Goal: Entertainment & Leisure: Consume media (video, audio)

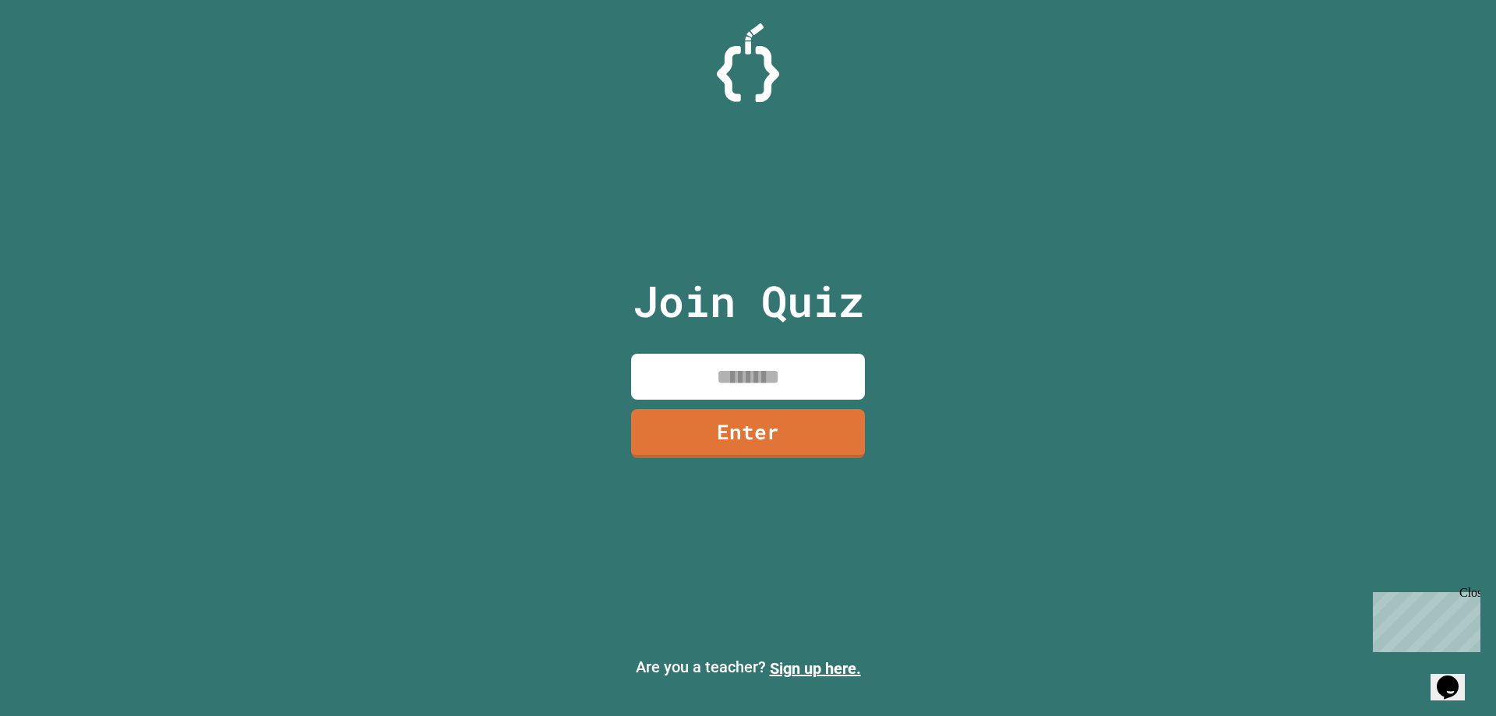
click at [735, 389] on input at bounding box center [748, 377] width 234 height 46
type input "********"
click at [741, 423] on link "Enter" at bounding box center [748, 431] width 220 height 51
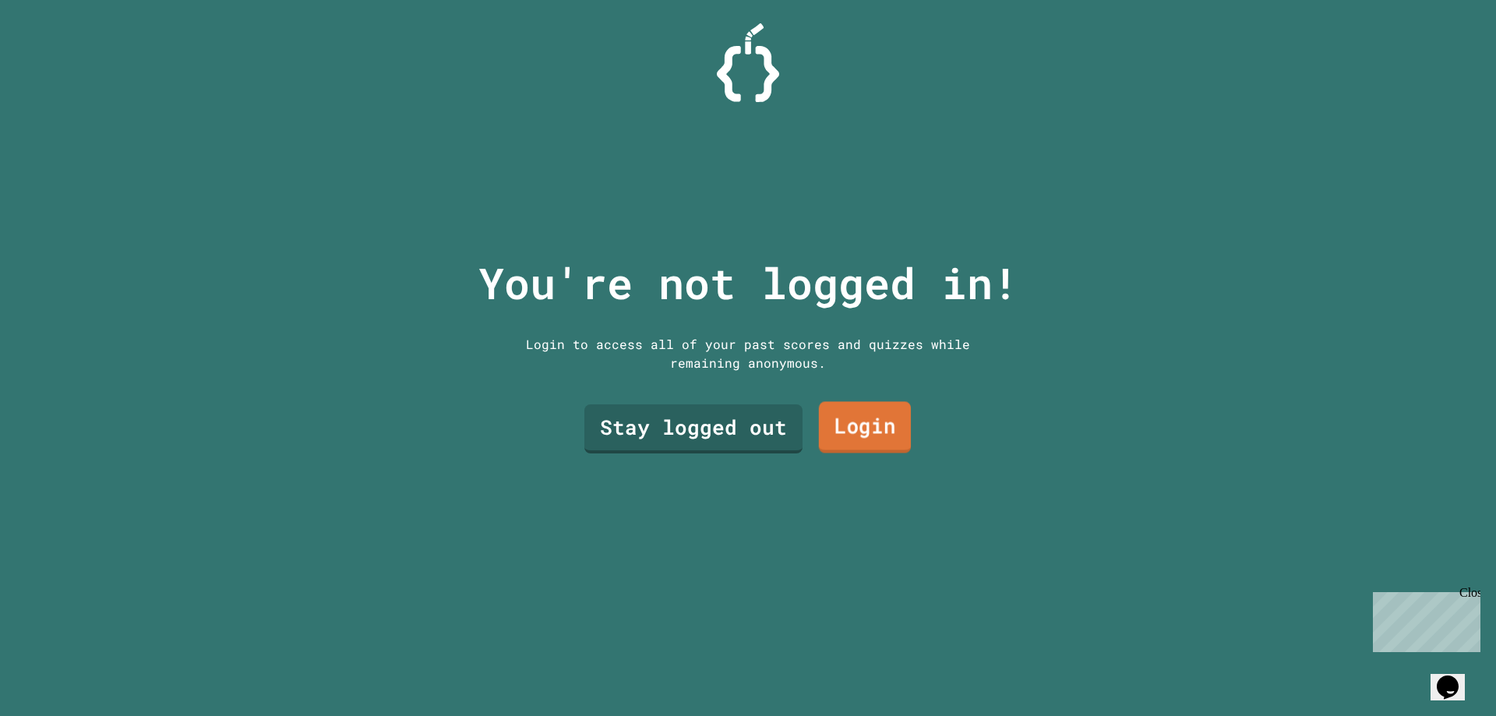
click at [879, 415] on link "Login" at bounding box center [865, 427] width 92 height 51
click at [745, 385] on div "You're not logged in! Login to access all of your past scores and quizzes while…" at bounding box center [748, 358] width 571 height 716
click at [732, 421] on link "Stay logged out" at bounding box center [693, 426] width 204 height 51
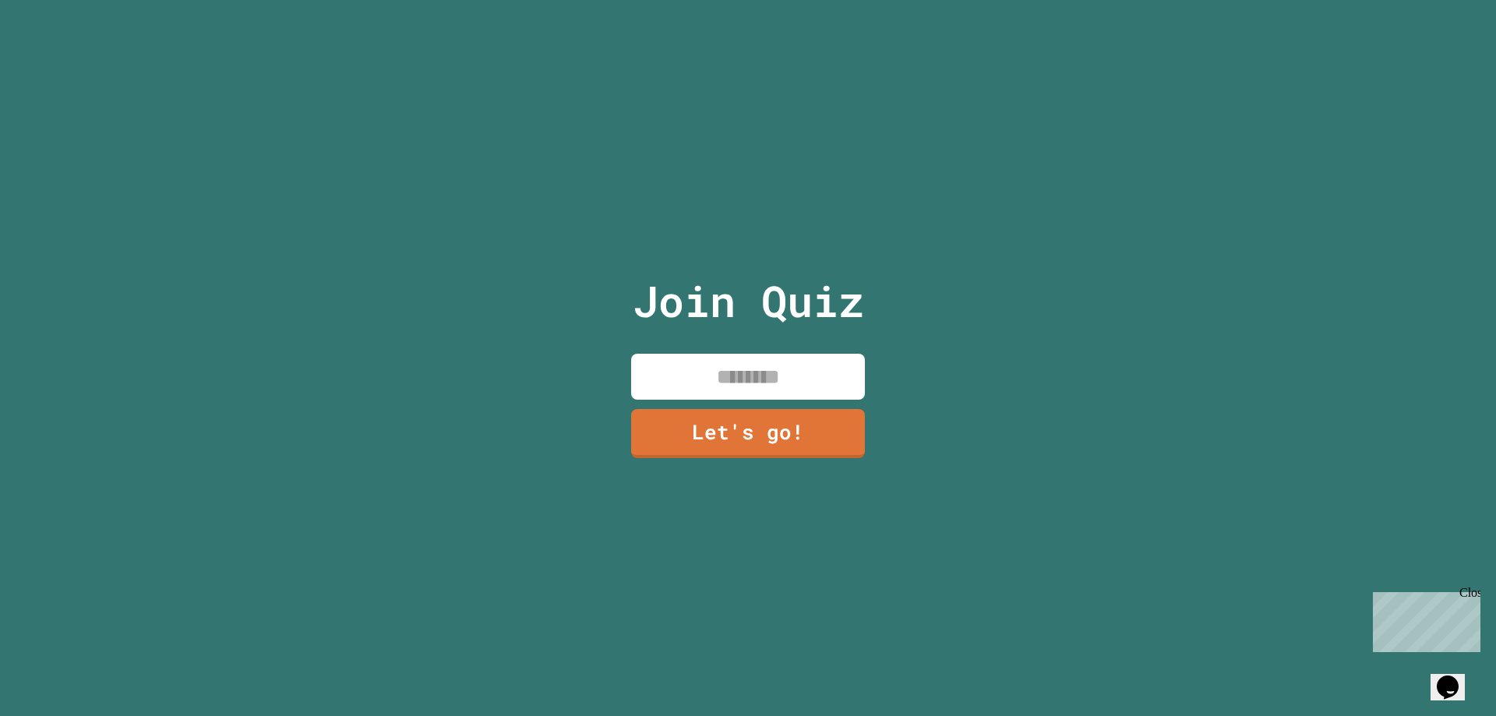
click at [731, 377] on input at bounding box center [748, 377] width 234 height 46
type input "****"
click at [677, 408] on link "Let's go!" at bounding box center [748, 431] width 227 height 51
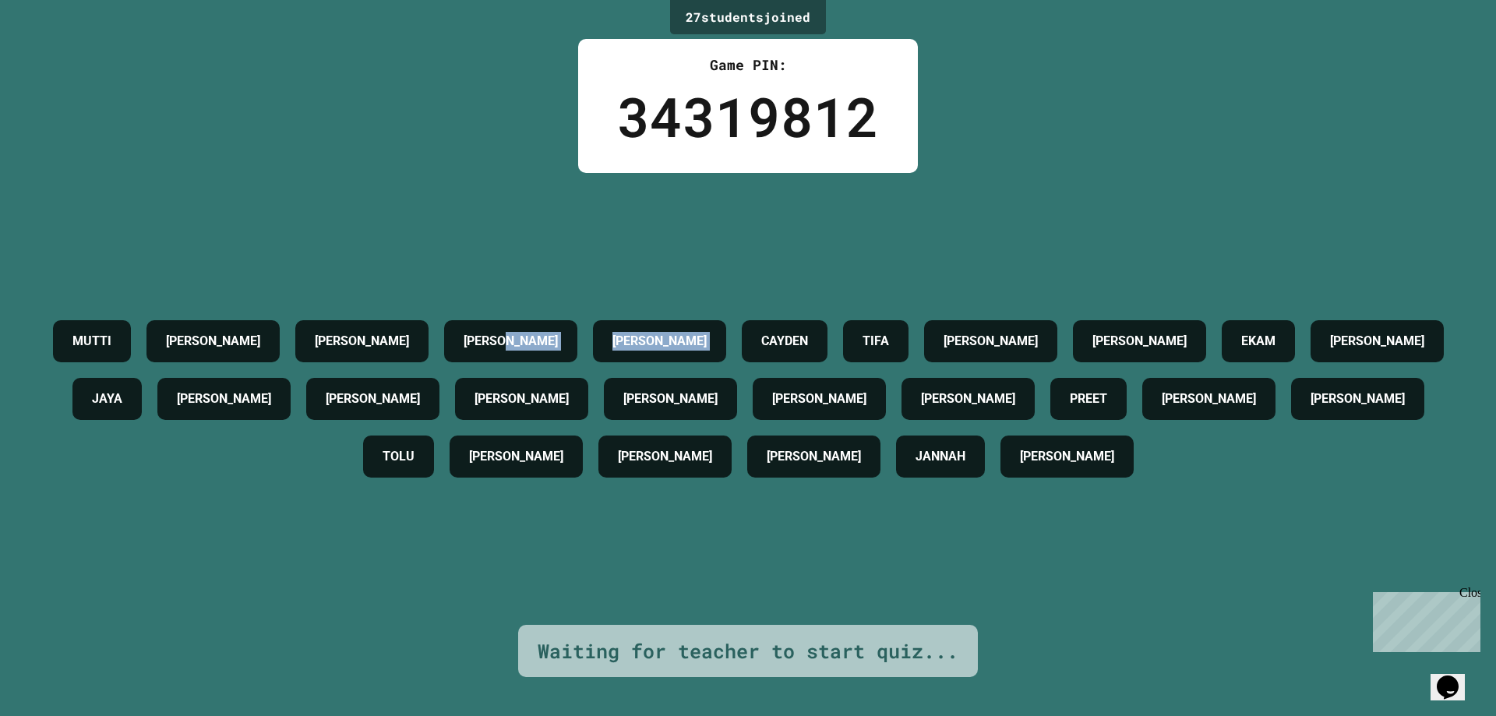
drag, startPoint x: 648, startPoint y: 313, endPoint x: 805, endPoint y: 302, distance: 157.8
click at [805, 312] on div "[PERSON_NAME] [PERSON_NAME] [PERSON_NAME] CAYDEN TIFA [PERSON_NAME] EKAM [PERSO…" at bounding box center [748, 398] width 1418 height 173
drag, startPoint x: 1060, startPoint y: 347, endPoint x: 1361, endPoint y: 281, distance: 308.6
click at [1361, 281] on div "[PERSON_NAME] [PERSON_NAME] [PERSON_NAME] CAYDEN TIFA [PERSON_NAME] EKAM [PERSO…" at bounding box center [748, 399] width 1418 height 452
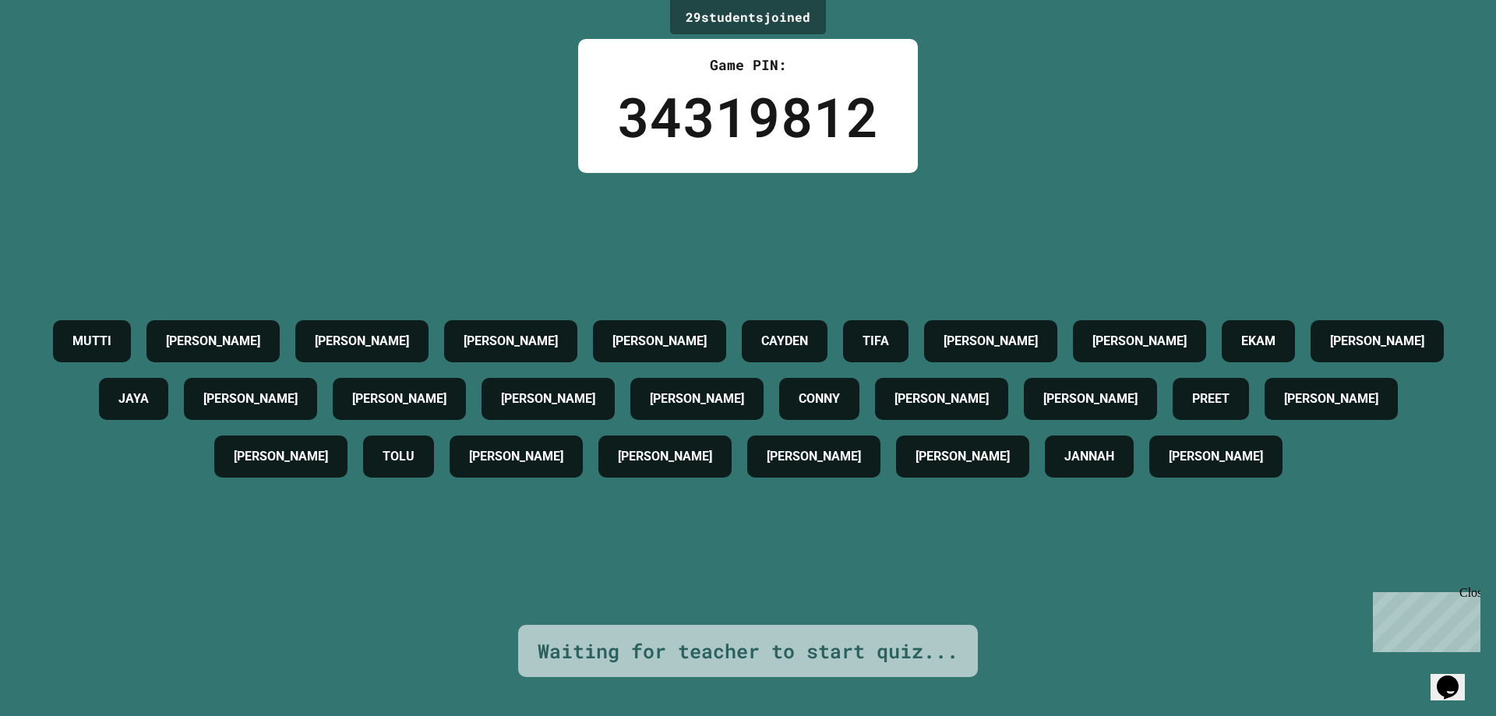
click at [1138, 404] on h4 "[PERSON_NAME]" at bounding box center [1090, 399] width 94 height 19
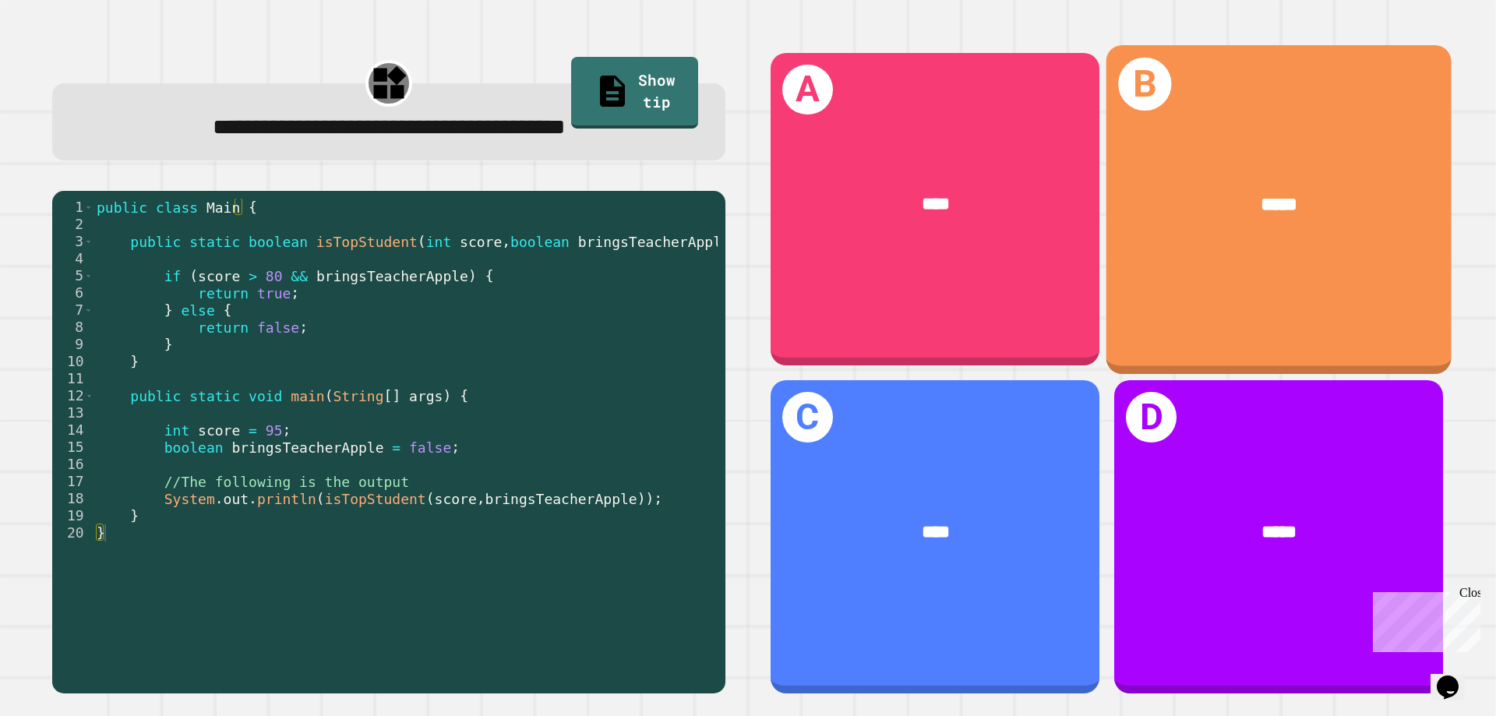
click at [1261, 200] on span "*****" at bounding box center [1279, 204] width 37 height 19
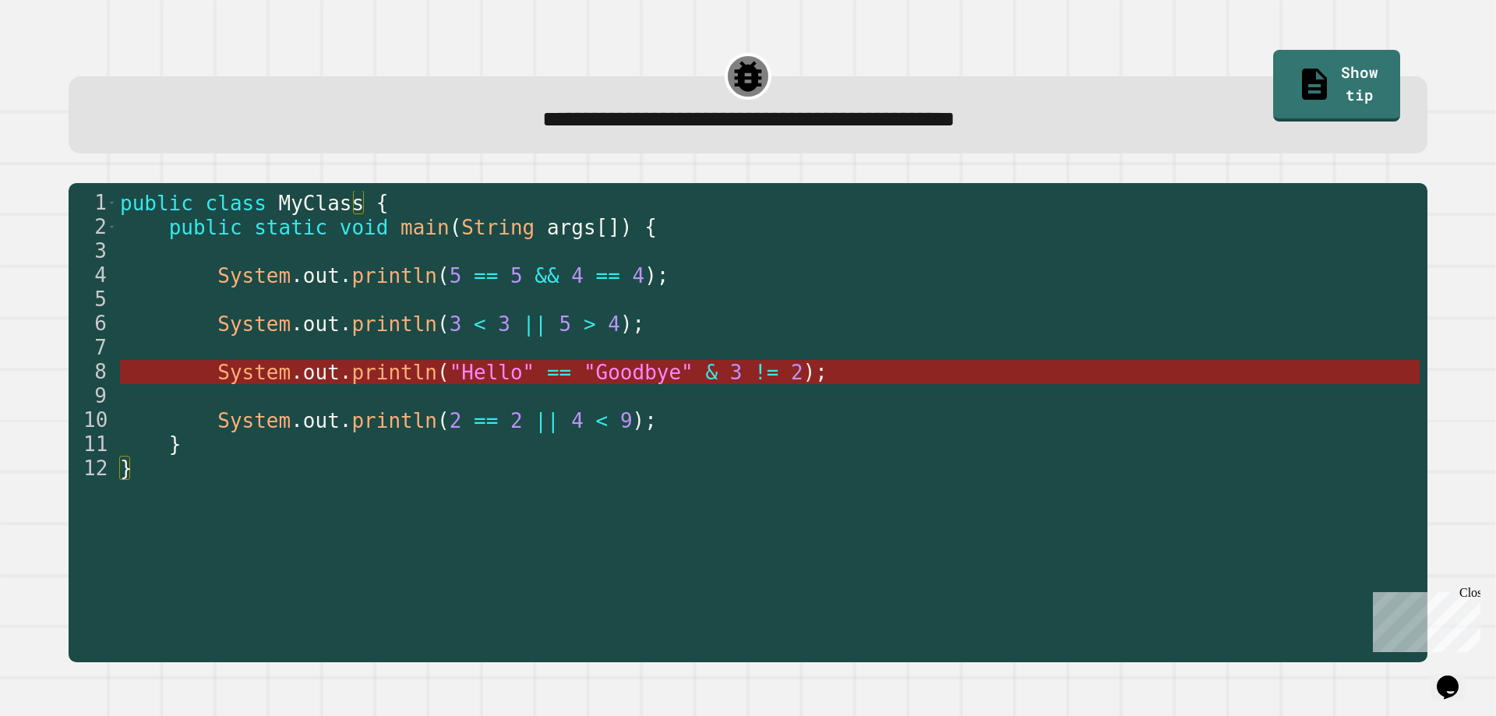
click at [583, 380] on span ""Goodbye"" at bounding box center [638, 372] width 110 height 23
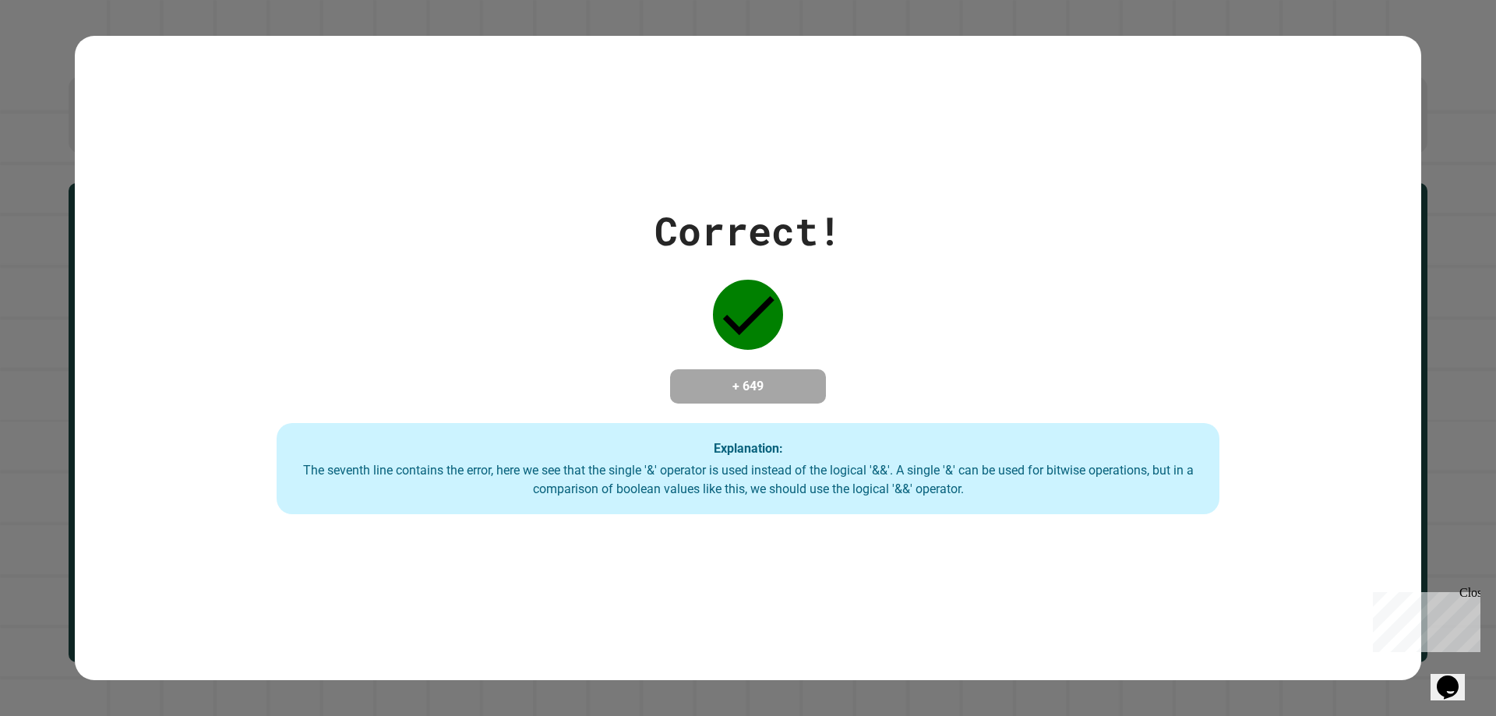
click at [569, 365] on div "Correct! + 649 Explanation: The seventh line contains the error, here we see th…" at bounding box center [748, 358] width 1347 height 313
click at [625, 362] on div "Correct! + 649 Explanation: The seventh line contains the error, here we see th…" at bounding box center [748, 358] width 1347 height 313
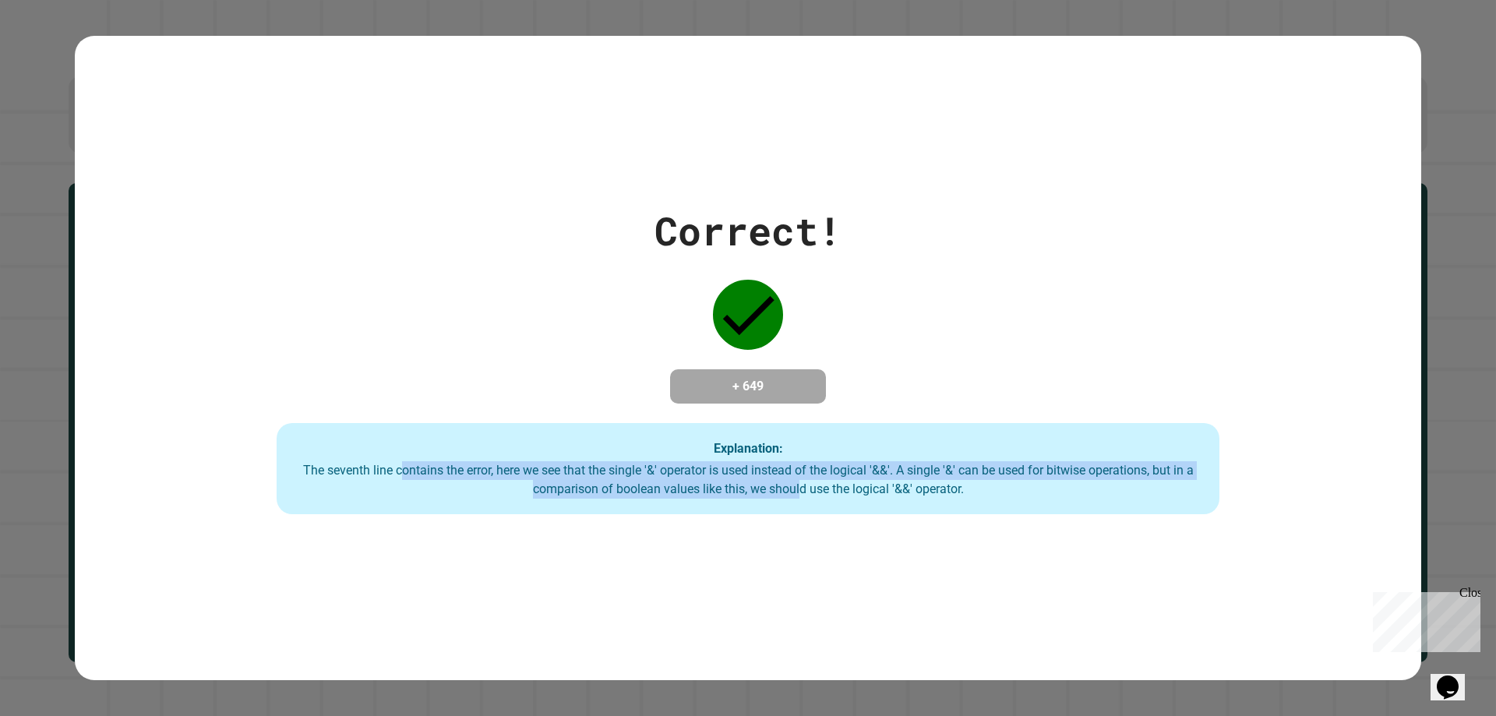
drag, startPoint x: 388, startPoint y: 478, endPoint x: 703, endPoint y: 475, distance: 314.8
click at [771, 536] on div "Correct! + 649 Explanation: The seventh line contains the error, here we see th…" at bounding box center [748, 358] width 1347 height 644
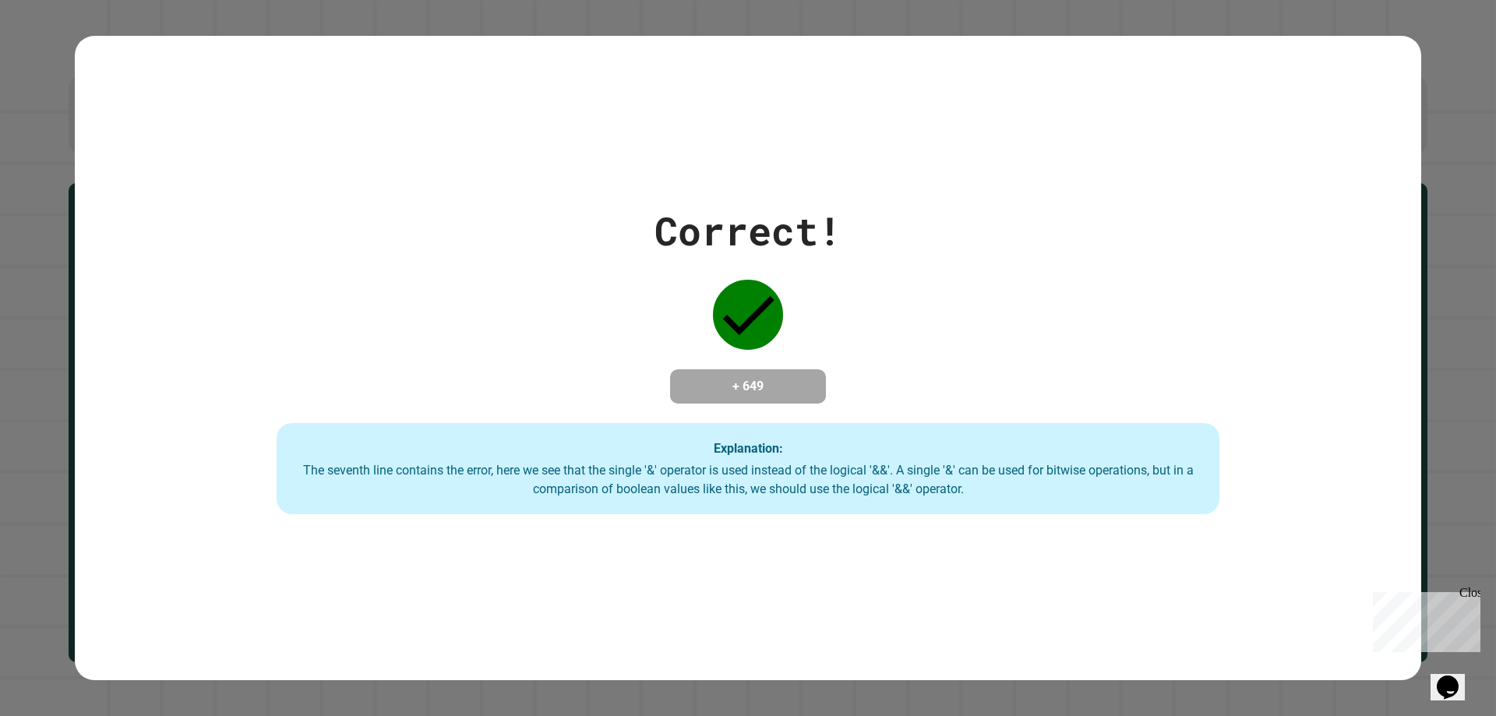
click at [888, 362] on div "Correct! + 649 Explanation: The seventh line contains the error, here we see th…" at bounding box center [748, 358] width 1347 height 313
drag, startPoint x: 1, startPoint y: 593, endPoint x: 0, endPoint y: 255, distance: 338.2
click at [0, 255] on div "Correct! + 649 Explanation: The seventh line contains the error, here we see th…" at bounding box center [748, 358] width 1496 height 716
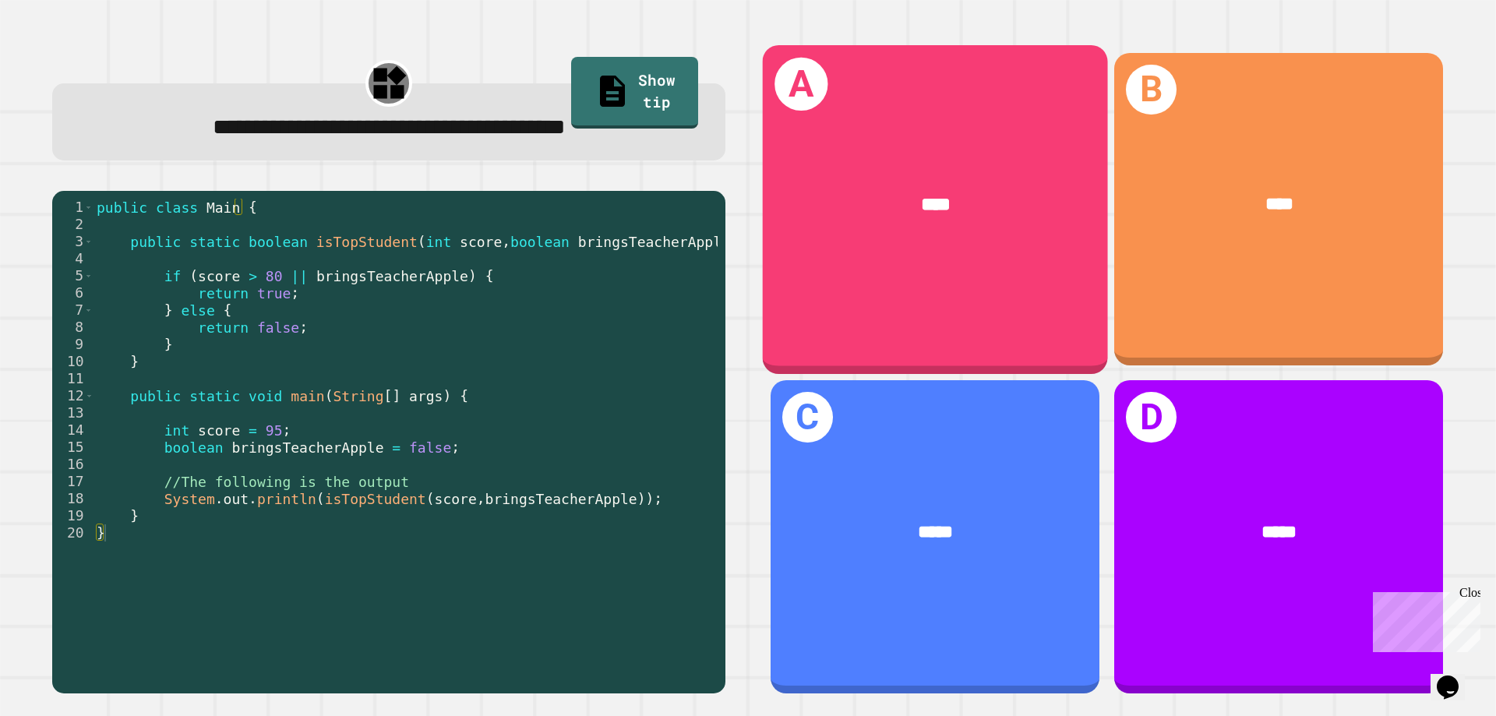
click at [909, 218] on div "****" at bounding box center [935, 205] width 345 height 104
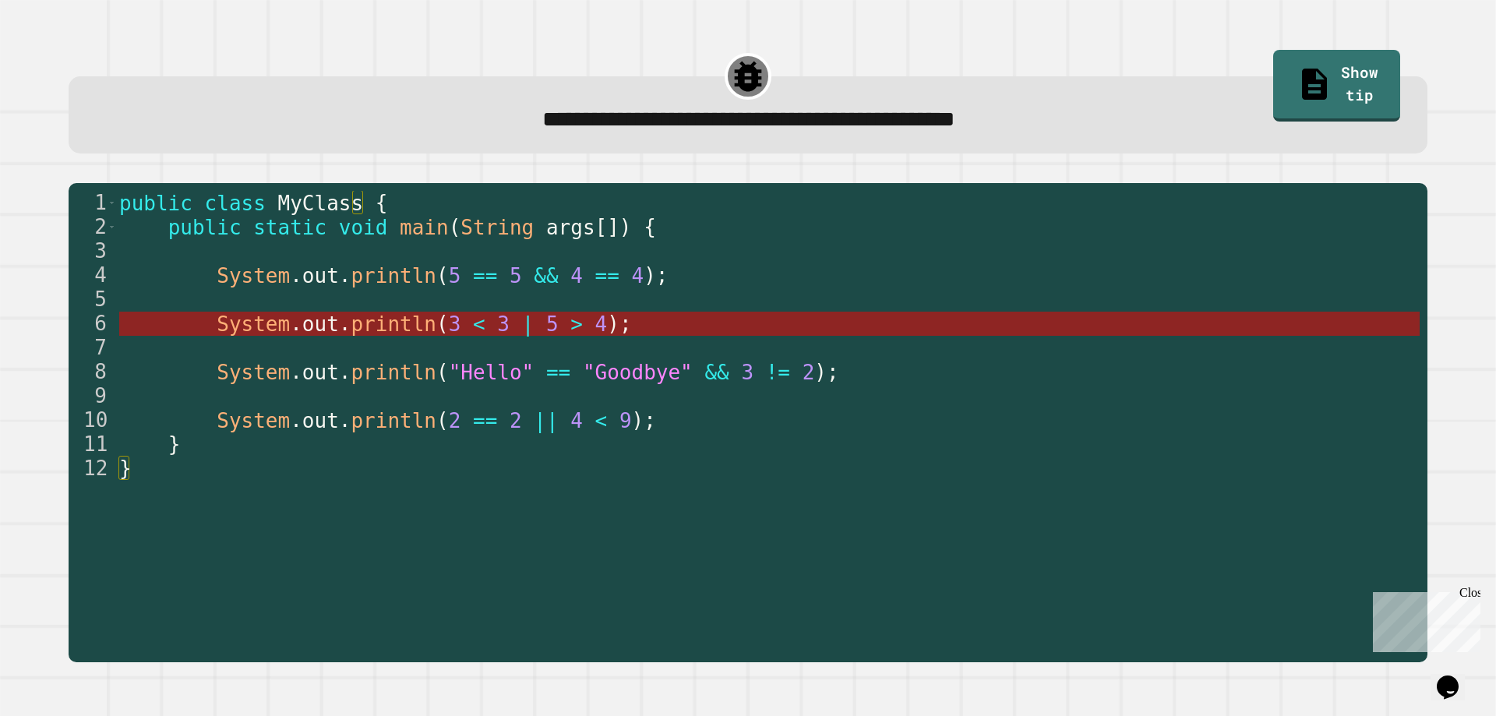
click at [546, 330] on span "5" at bounding box center [552, 323] width 12 height 23
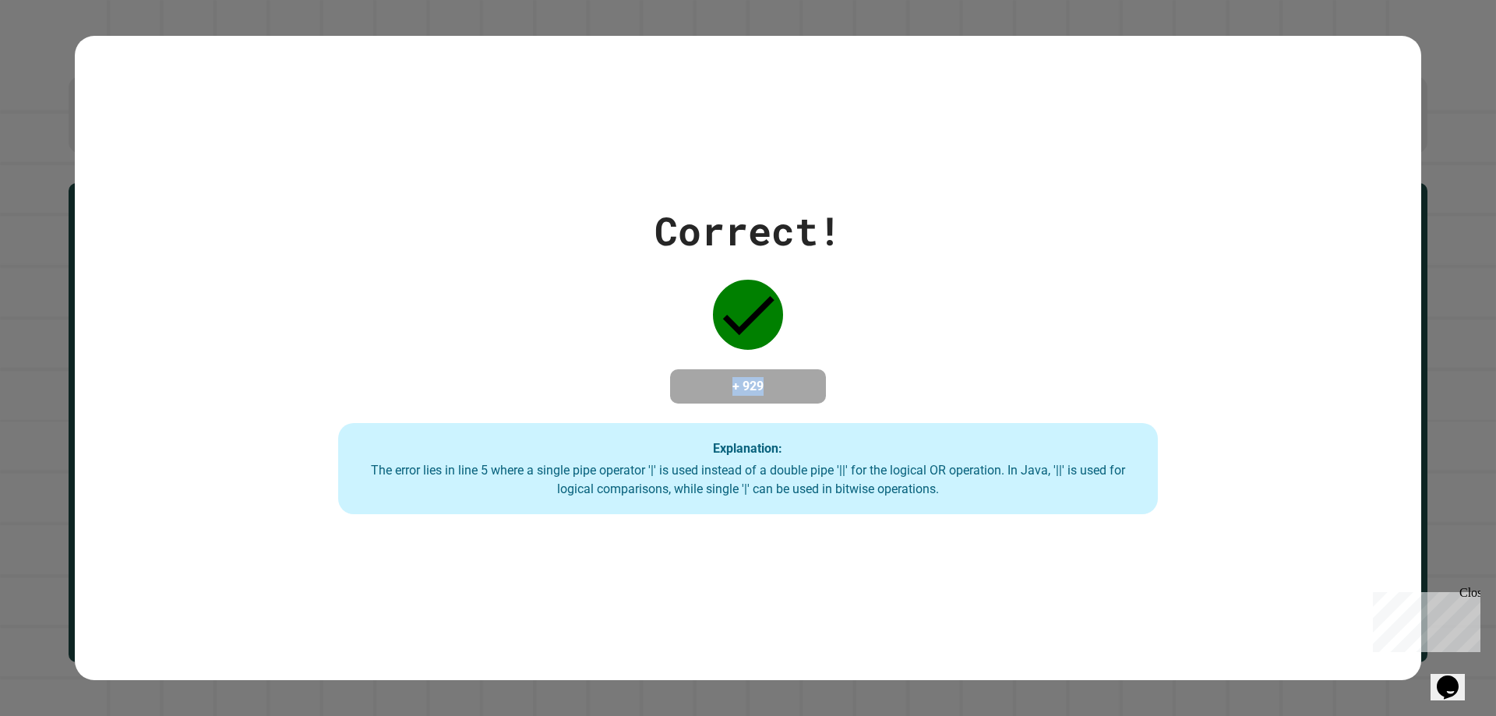
drag, startPoint x: 761, startPoint y: 389, endPoint x: 701, endPoint y: 354, distance: 68.8
click at [708, 377] on h4 "+ 929" at bounding box center [748, 386] width 125 height 19
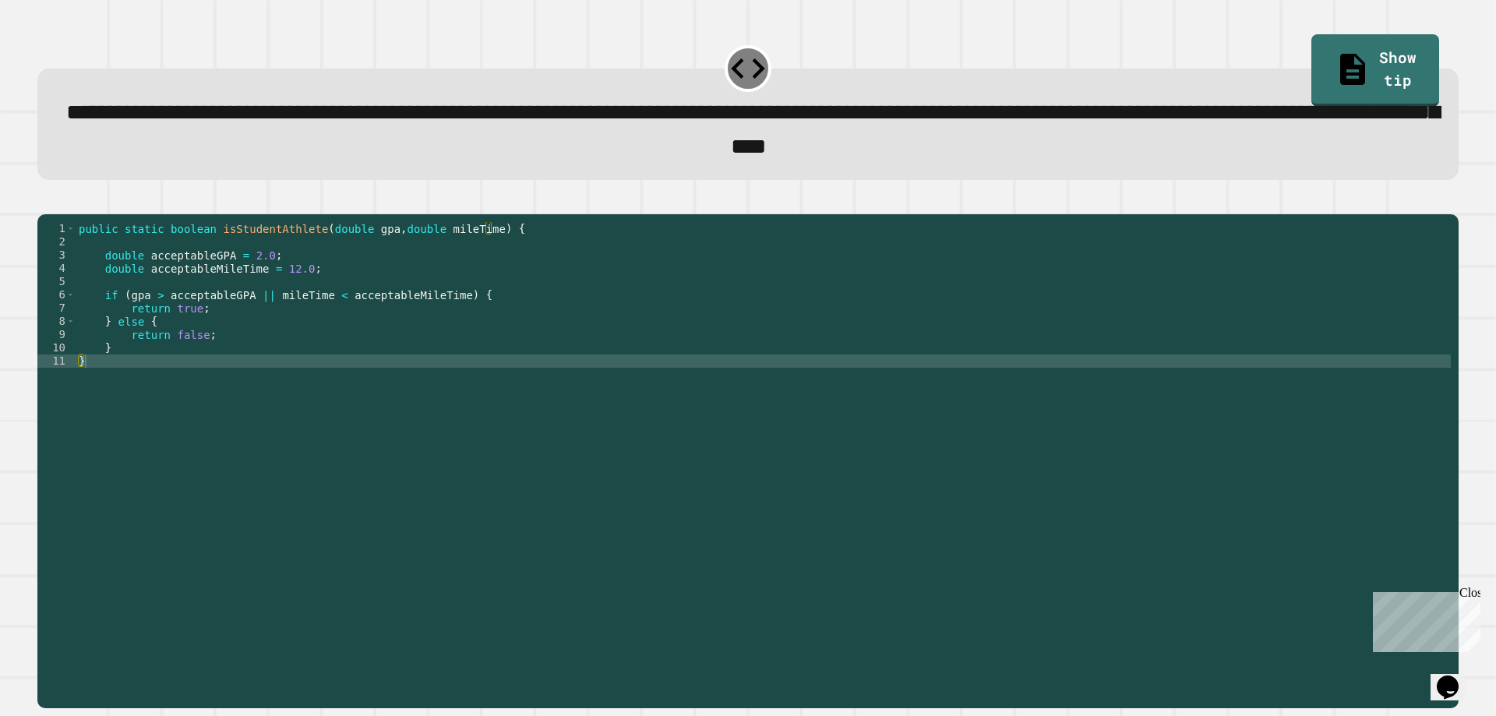
click at [252, 316] on div "public static boolean isStudentAthlete ( double gpa , double mileTime ) { doubl…" at bounding box center [763, 440] width 1375 height 437
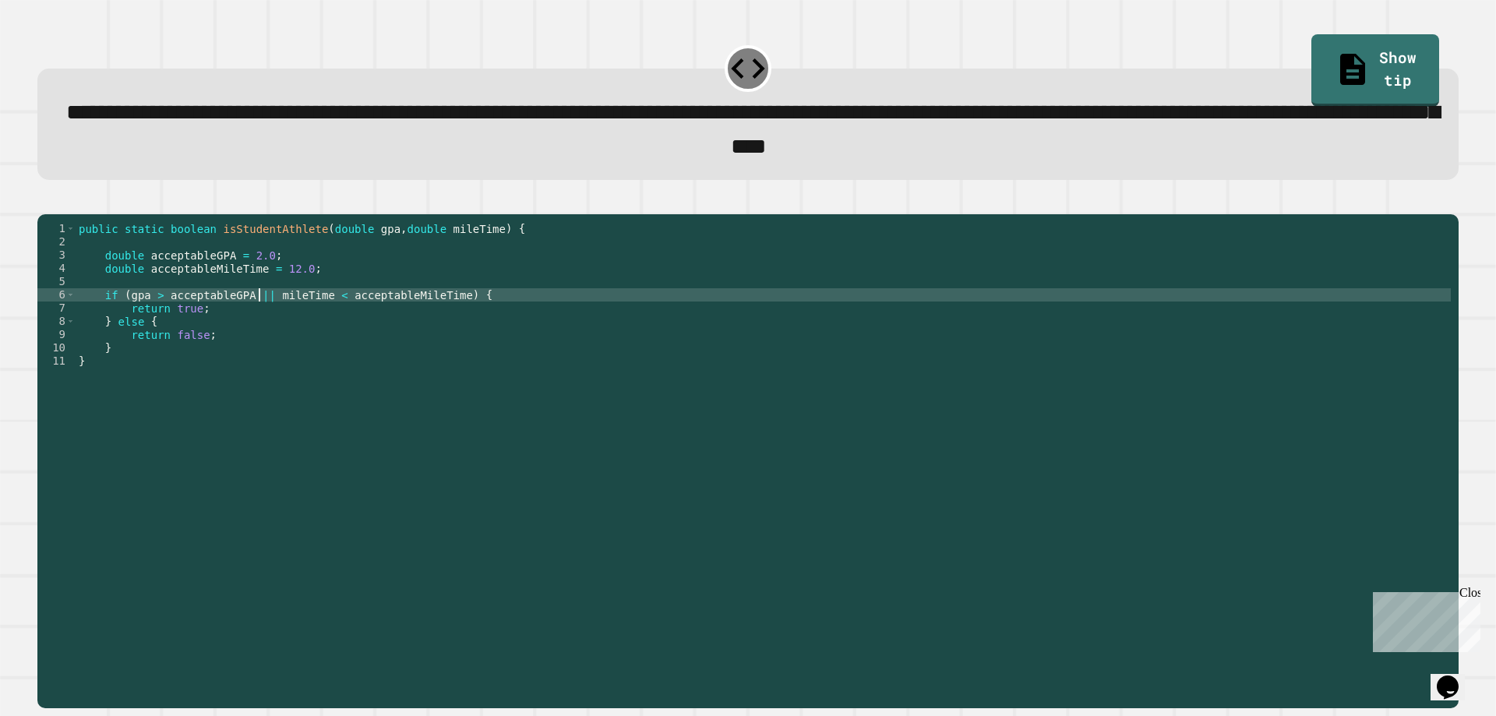
click at [259, 317] on div "public static boolean isStudentAthlete ( double gpa , double mileTime ) { doubl…" at bounding box center [763, 440] width 1375 height 437
type textarea "**********"
click at [45, 201] on icon "button" at bounding box center [45, 201] width 0 height 0
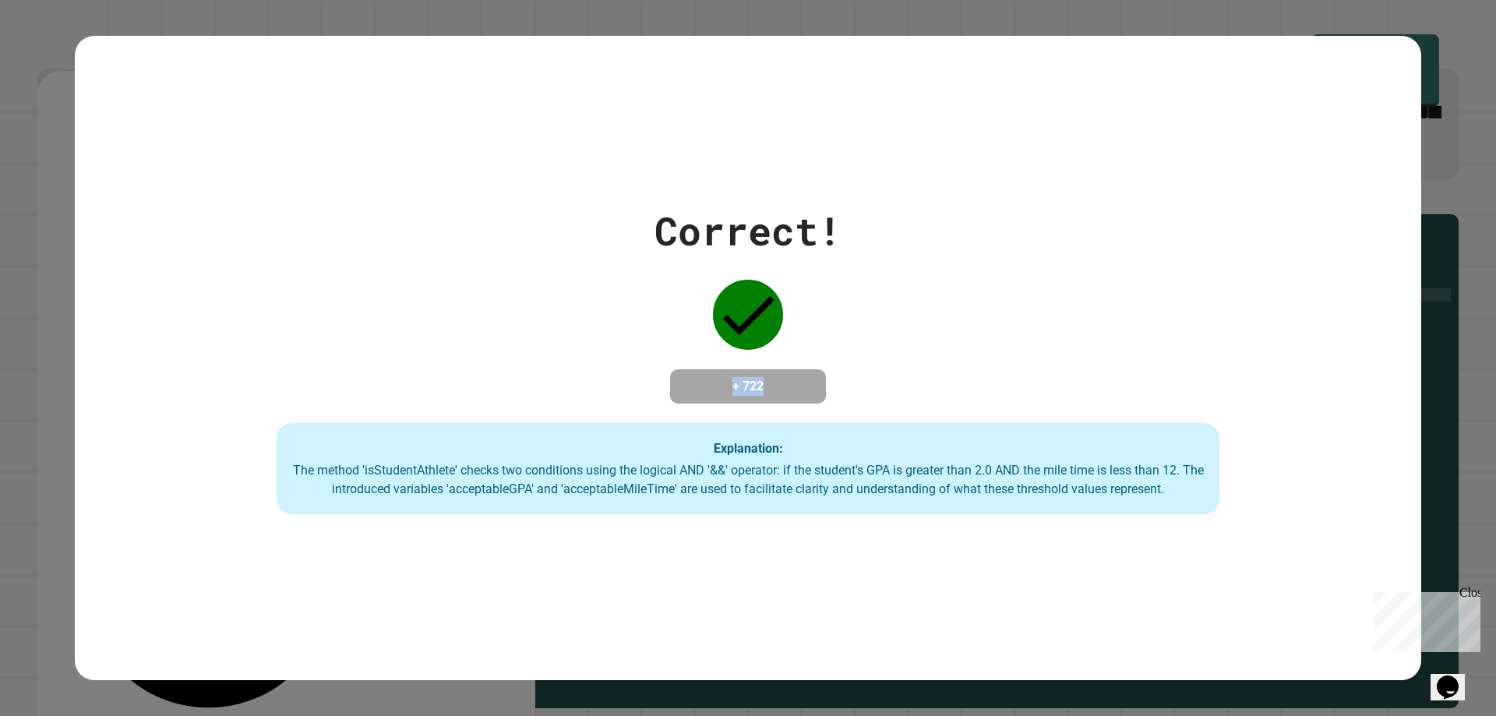
drag, startPoint x: 778, startPoint y: 378, endPoint x: 679, endPoint y: 329, distance: 109.8
click at [683, 343] on div "Correct! + 722 Explanation: The method 'isStudentAthlete' checks two conditions…" at bounding box center [748, 358] width 1347 height 313
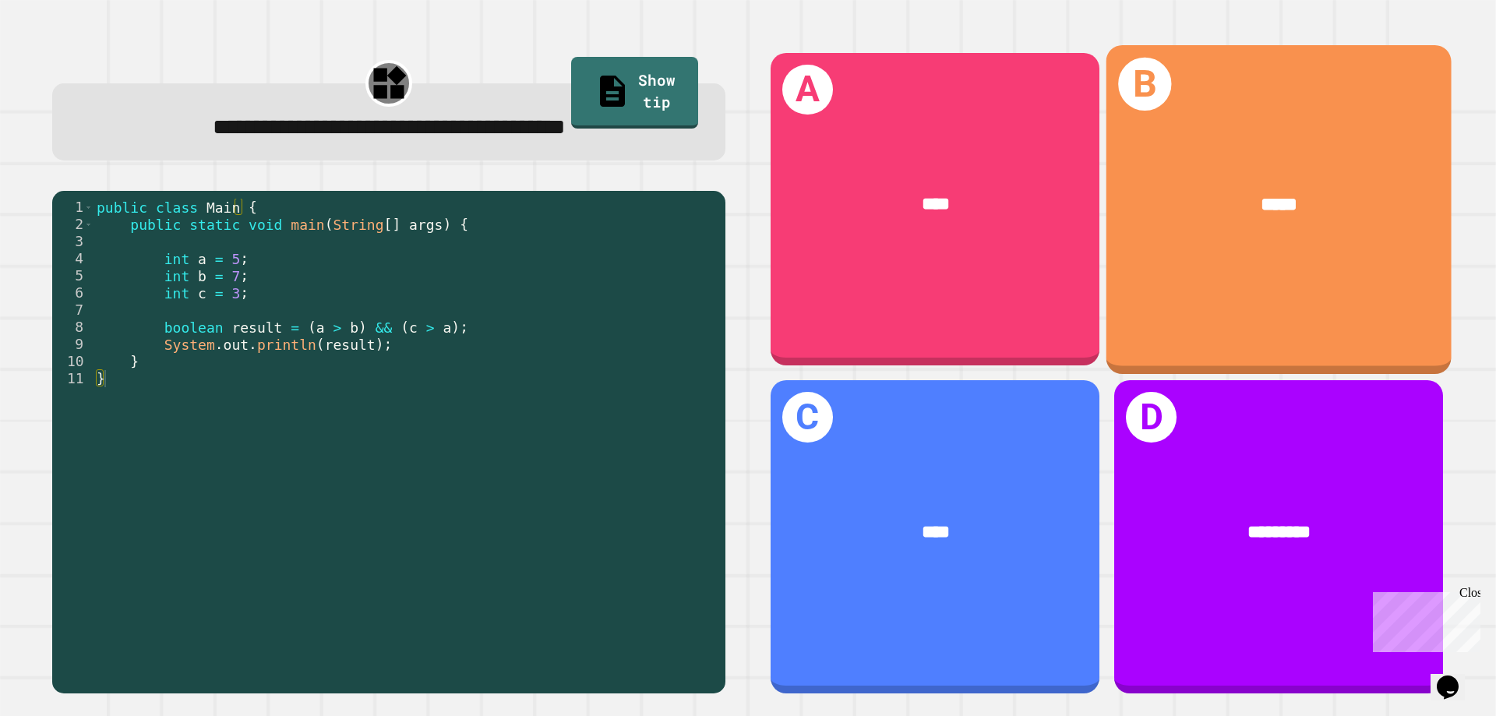
click at [1256, 242] on div "*****" at bounding box center [1279, 205] width 345 height 104
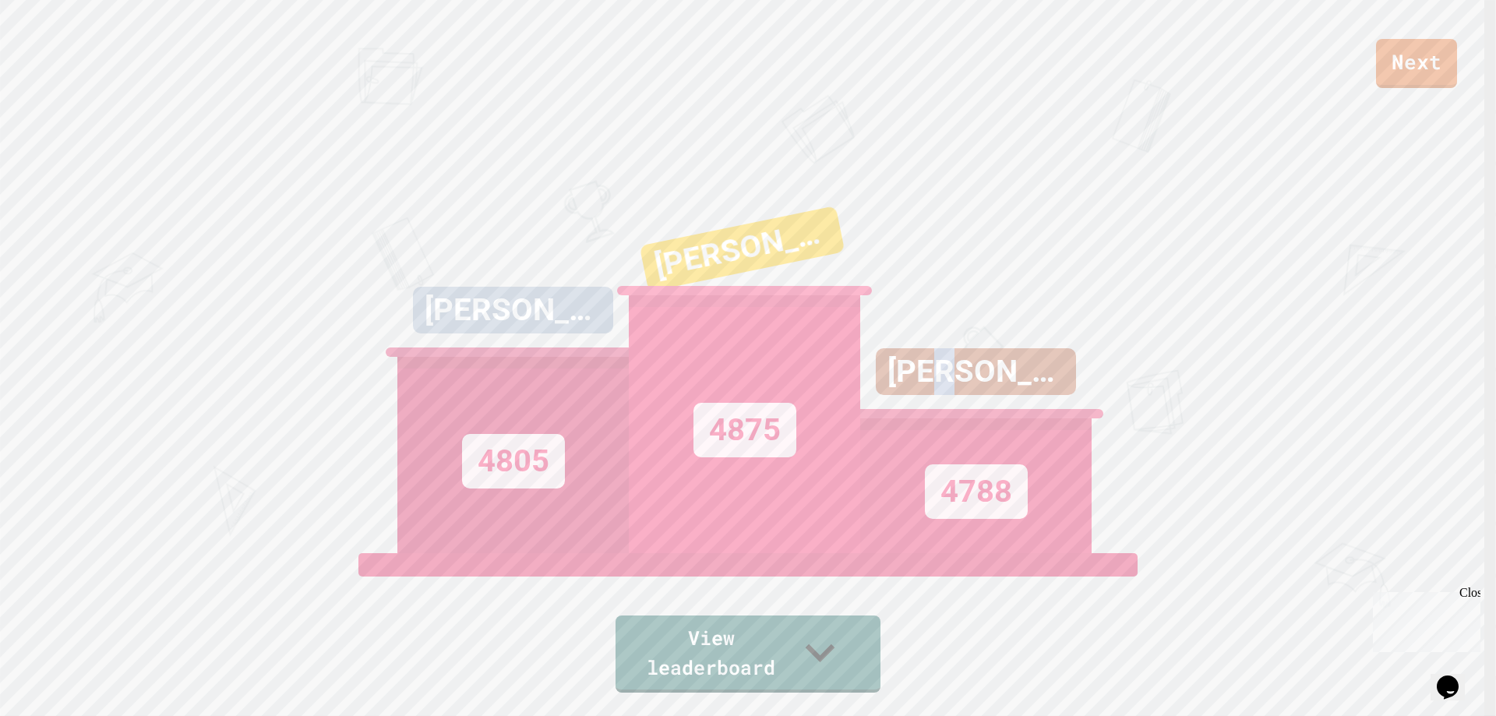
drag, startPoint x: 990, startPoint y: 379, endPoint x: 1023, endPoint y: 386, distance: 33.5
click at [1022, 382] on div "[PERSON_NAME]" at bounding box center [975, 383] width 231 height 70
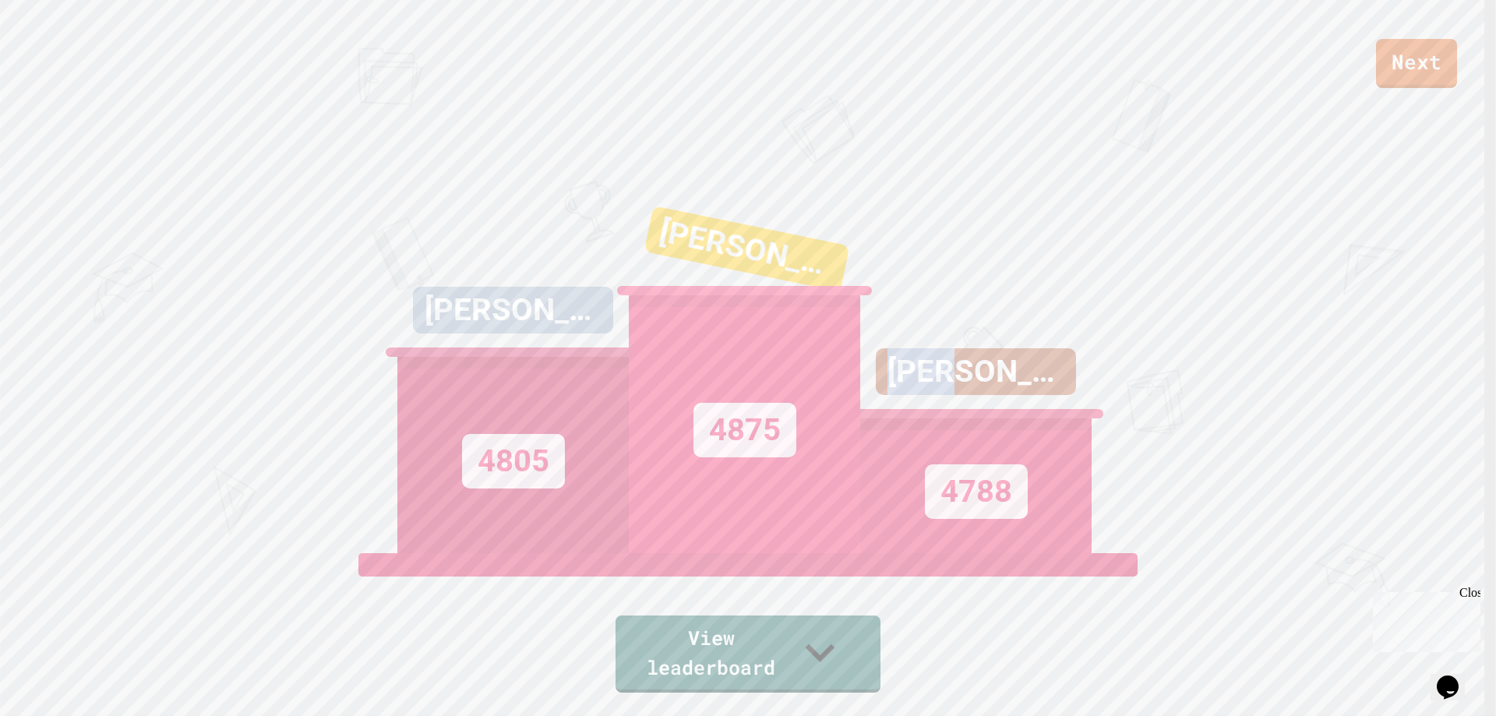
drag, startPoint x: 1037, startPoint y: 388, endPoint x: 890, endPoint y: 245, distance: 205.0
click at [862, 388] on div "[PERSON_NAME]" at bounding box center [975, 383] width 231 height 70
drag, startPoint x: 1003, startPoint y: 448, endPoint x: 1004, endPoint y: 435, distance: 13.3
click at [1003, 447] on div "4788" at bounding box center [975, 485] width 231 height 135
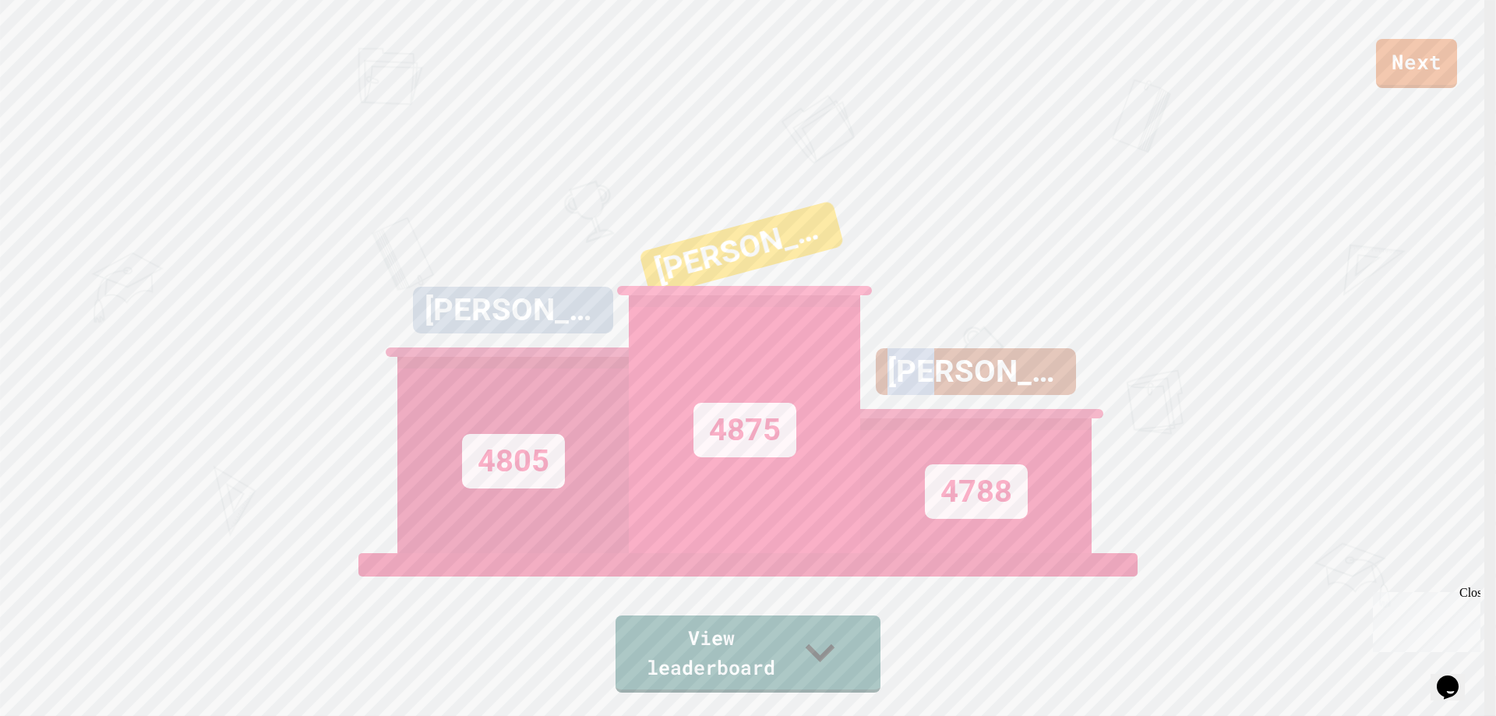
drag, startPoint x: 1002, startPoint y: 392, endPoint x: 890, endPoint y: 405, distance: 113.0
click at [890, 405] on div "[PERSON_NAME]" at bounding box center [975, 383] width 231 height 70
click at [834, 657] on icon at bounding box center [814, 650] width 54 height 62
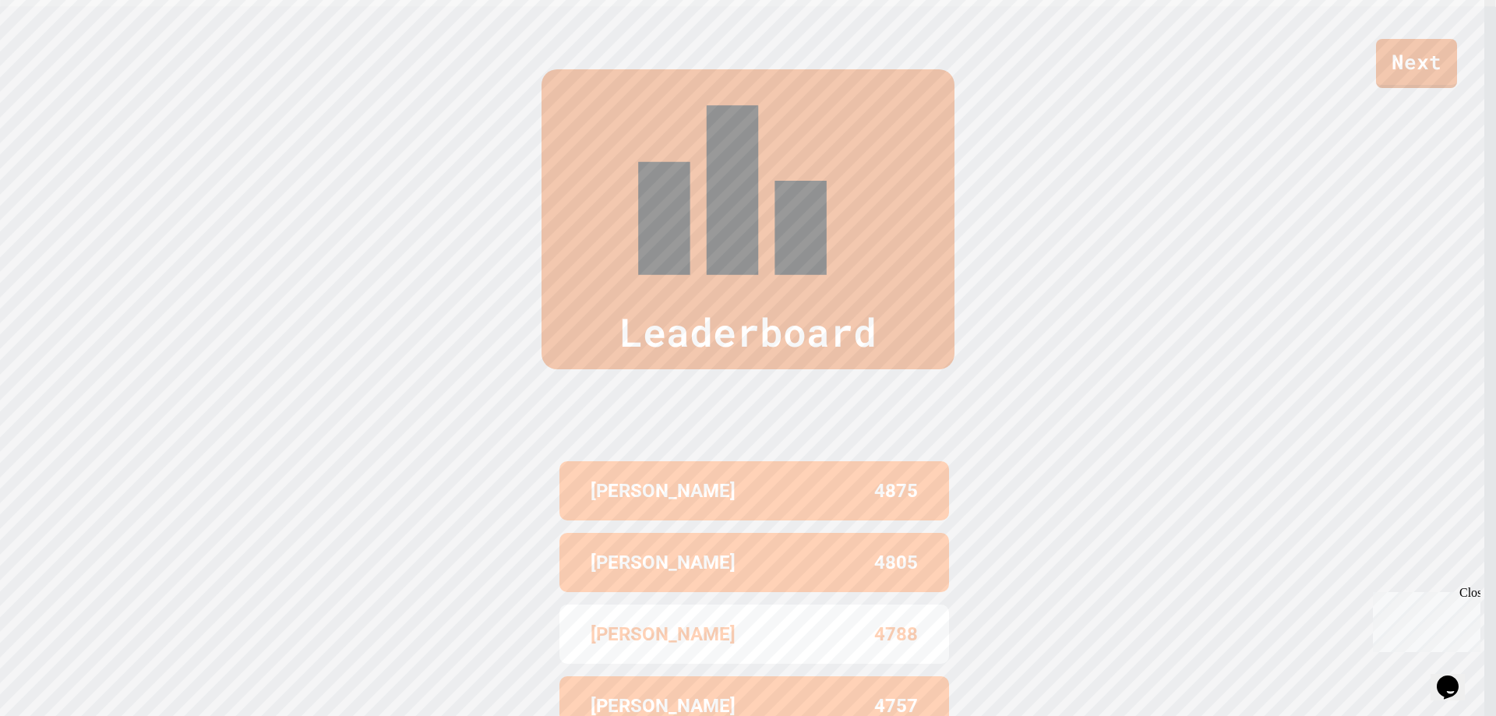
scroll to position [711, 0]
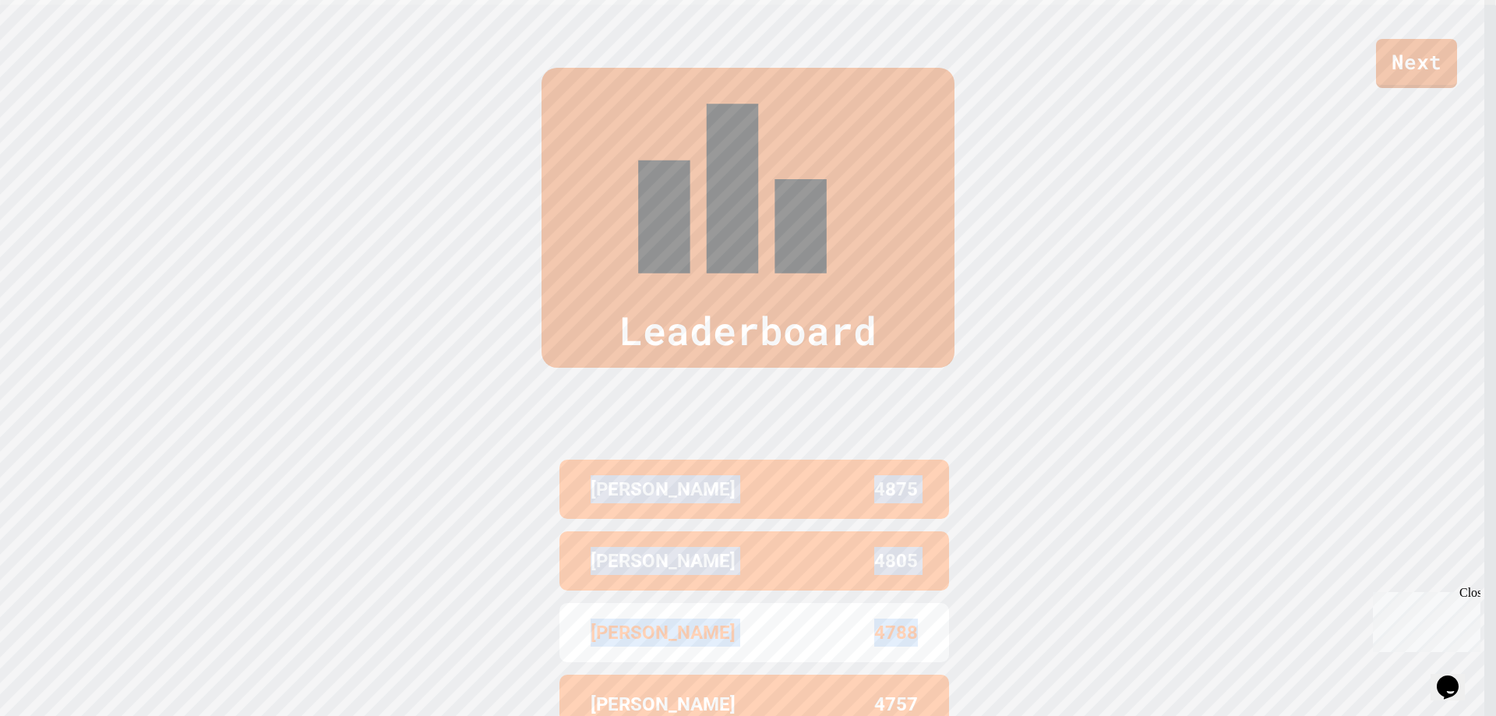
drag, startPoint x: 934, startPoint y: 451, endPoint x: 557, endPoint y: 312, distance: 401.1
click at [557, 454] on div "[PERSON_NAME] 4875 [PERSON_NAME] 4805 [PERSON_NAME] 4788 [PERSON_NAME] 4757 [PE…" at bounding box center [748, 633] width 390 height 358
drag, startPoint x: 917, startPoint y: 588, endPoint x: 505, endPoint y: 312, distance: 496.0
click at [487, 311] on div "Leaderboard [PERSON_NAME] 4875 [PERSON_NAME] 4805 [PERSON_NAME] 4788 [PERSON_NA…" at bounding box center [748, 439] width 1496 height 869
